Goal: Information Seeking & Learning: Compare options

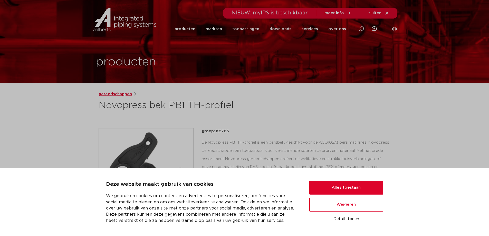
click at [123, 93] on link "gereedschappen" at bounding box center [115, 94] width 33 height 6
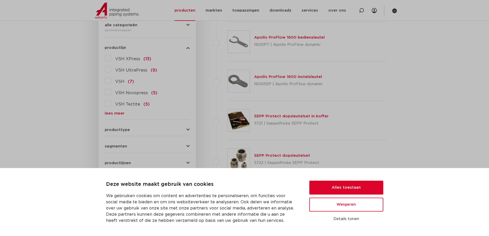
scroll to position [103, 0]
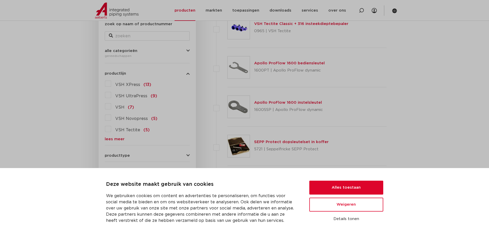
click at [111, 117] on label "VSH Novopress (5)" at bounding box center [134, 117] width 46 height 8
click at [0, 0] on input "VSH Novopress (5)" at bounding box center [0, 0] width 0 height 0
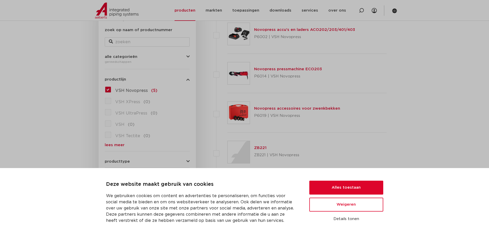
scroll to position [128, 0]
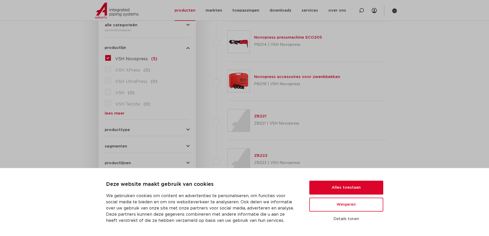
click at [117, 127] on div "producttype pressgereedschap (5) accessoires (gereedschappen) (1) handgereedsch…" at bounding box center [147, 128] width 85 height 8
click at [116, 128] on span "producttype" at bounding box center [117, 130] width 25 height 4
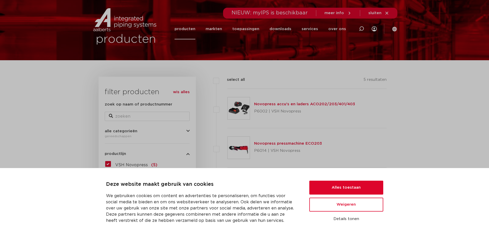
scroll to position [26, 0]
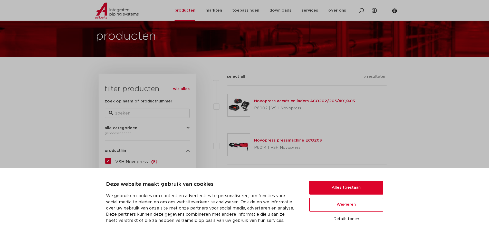
click at [179, 87] on link "wis alles" at bounding box center [181, 89] width 17 height 6
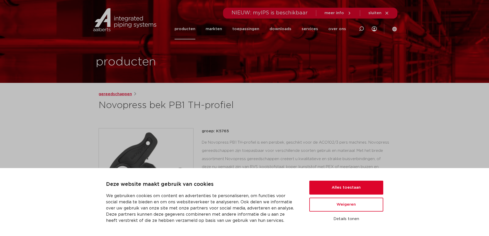
click at [121, 94] on link "gereedschappen" at bounding box center [115, 94] width 33 height 6
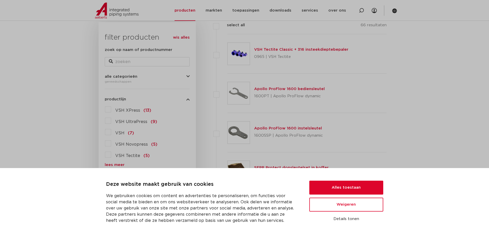
scroll to position [103, 0]
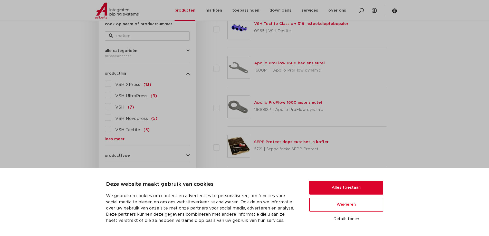
click at [118, 188] on span "productlijnen" at bounding box center [118, 189] width 26 height 4
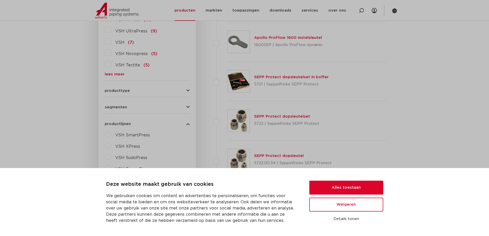
scroll to position [180, 0]
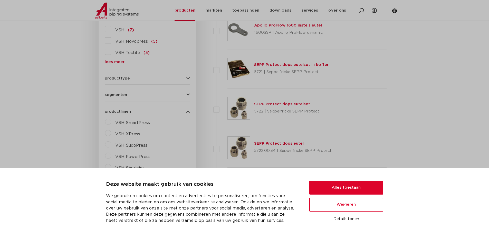
click at [117, 110] on span "productlijnen" at bounding box center [118, 111] width 26 height 4
click at [123, 126] on span "toepassingen" at bounding box center [118, 128] width 27 height 4
click at [111, 161] on label "drinkwater (47)" at bounding box center [130, 160] width 39 height 8
click at [0, 0] on input "drinkwater (47)" at bounding box center [0, 0] width 0 height 0
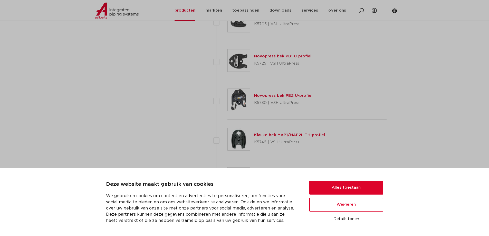
scroll to position [437, 0]
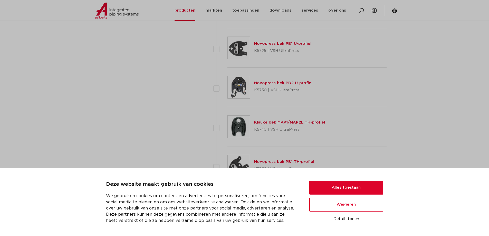
click at [286, 199] on link "Novopress bek PB2 TH-profiel" at bounding box center [284, 201] width 61 height 4
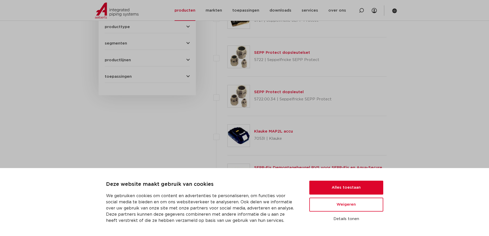
click at [121, 77] on span "toepassingen" at bounding box center [118, 77] width 27 height 4
click at [111, 109] on label "drinkwater (47)" at bounding box center [130, 109] width 39 height 8
click at [0, 0] on input "drinkwater (47)" at bounding box center [0, 0] width 0 height 0
click at [111, 109] on label "drinkwater (47)" at bounding box center [130, 109] width 39 height 8
click at [0, 0] on input "drinkwater (47)" at bounding box center [0, 0] width 0 height 0
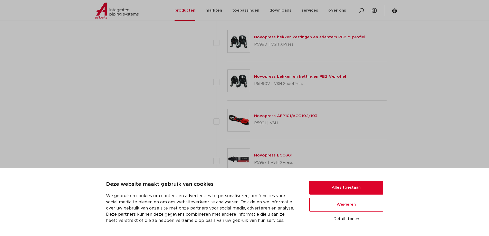
scroll to position [1567, 0]
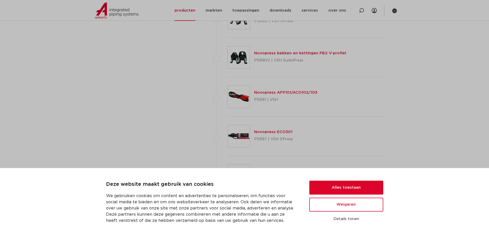
click at [311, 92] on link "Novopress AFP101/ACO102/103" at bounding box center [285, 92] width 63 height 4
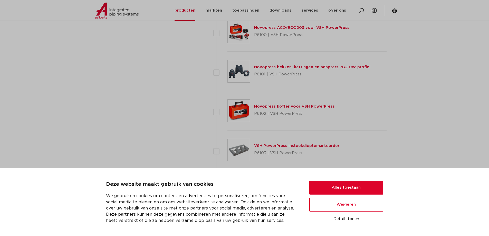
scroll to position [2287, 0]
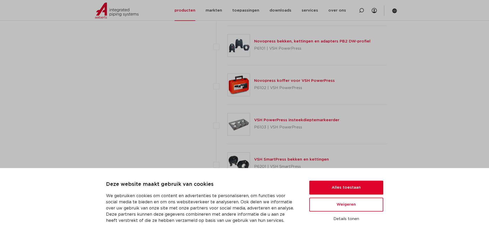
click at [375, 202] on button at bounding box center [376, 202] width 15 height 12
